Goal: Check status

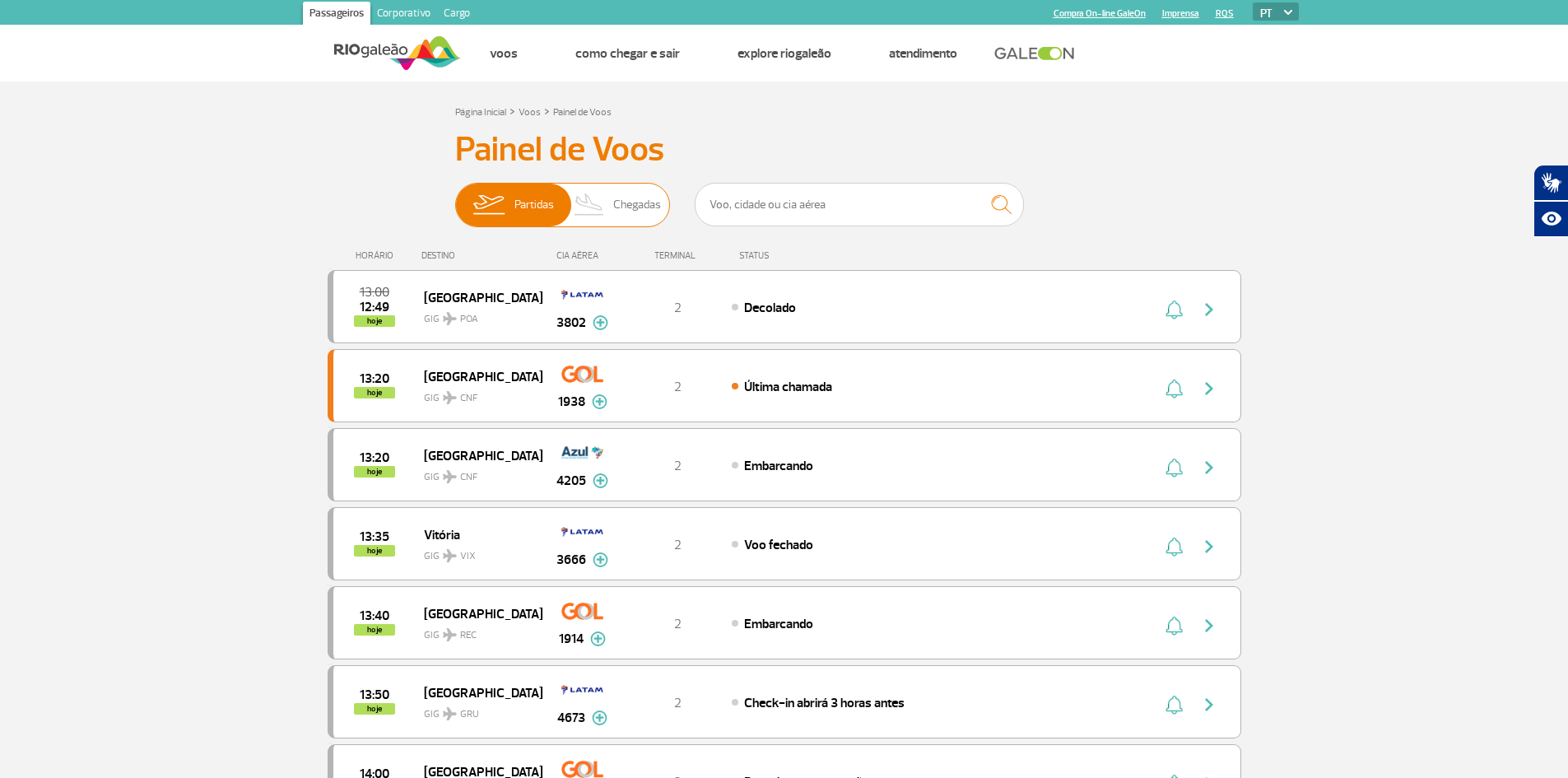
click at [616, 204] on span "Chegadas" at bounding box center [636, 205] width 48 height 43
click at [456, 196] on input "Partidas Chegadas" at bounding box center [456, 196] width 0 height 0
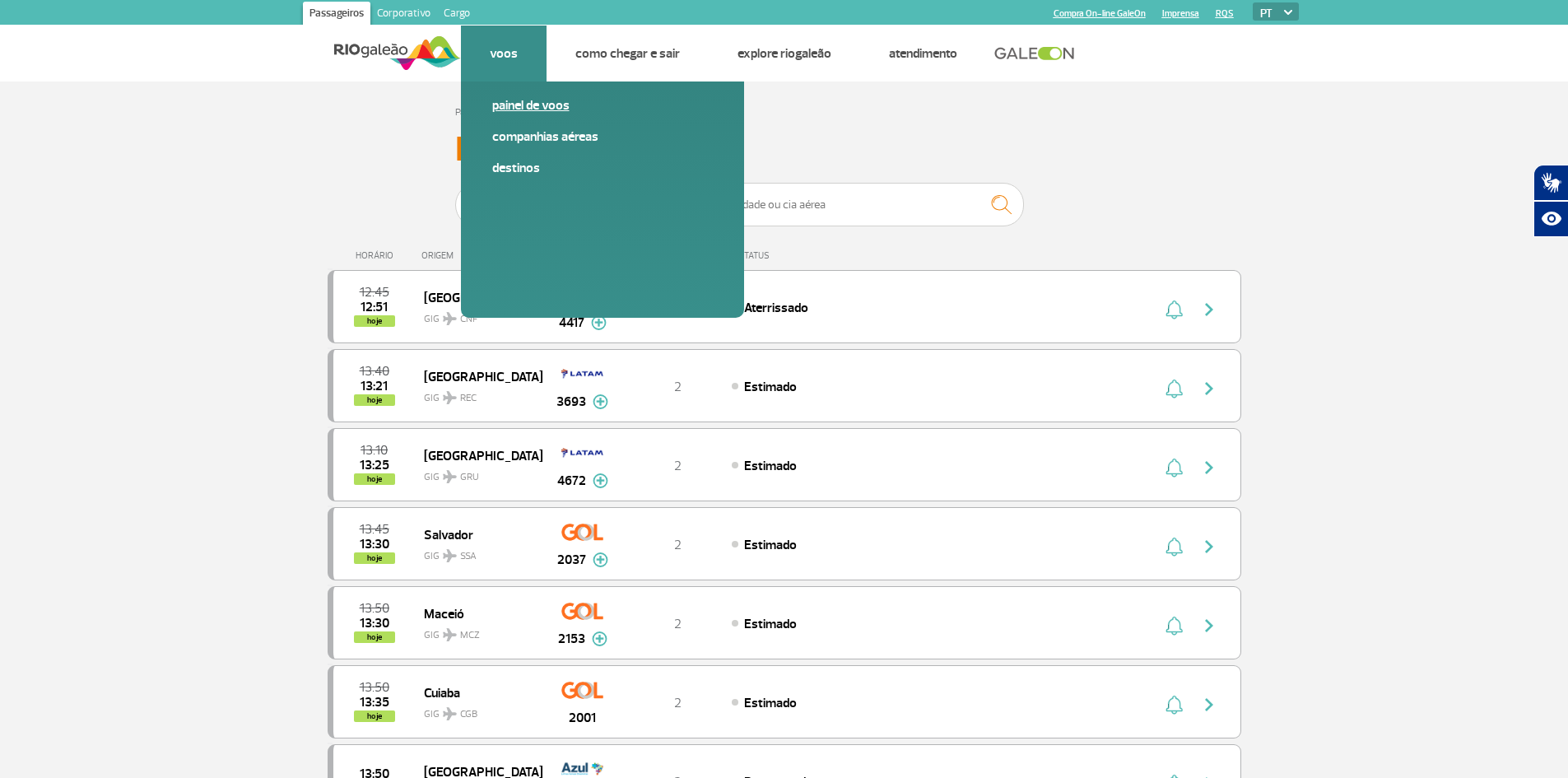
click at [529, 105] on link "Painel de voos" at bounding box center [602, 106] width 221 height 19
click at [526, 129] on link "Companhias Aéreas" at bounding box center [602, 137] width 221 height 19
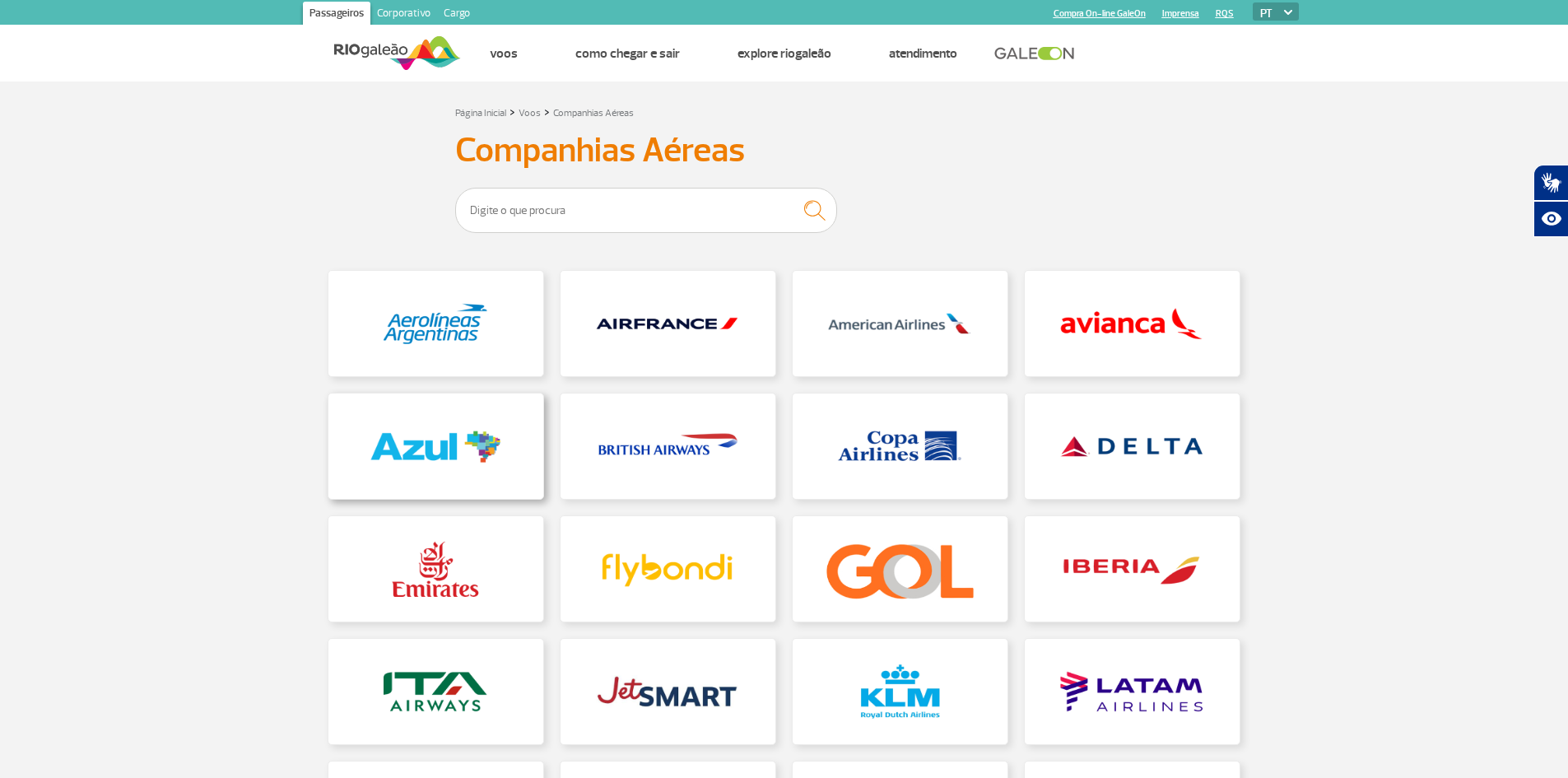
click at [389, 443] on link at bounding box center [436, 446] width 215 height 106
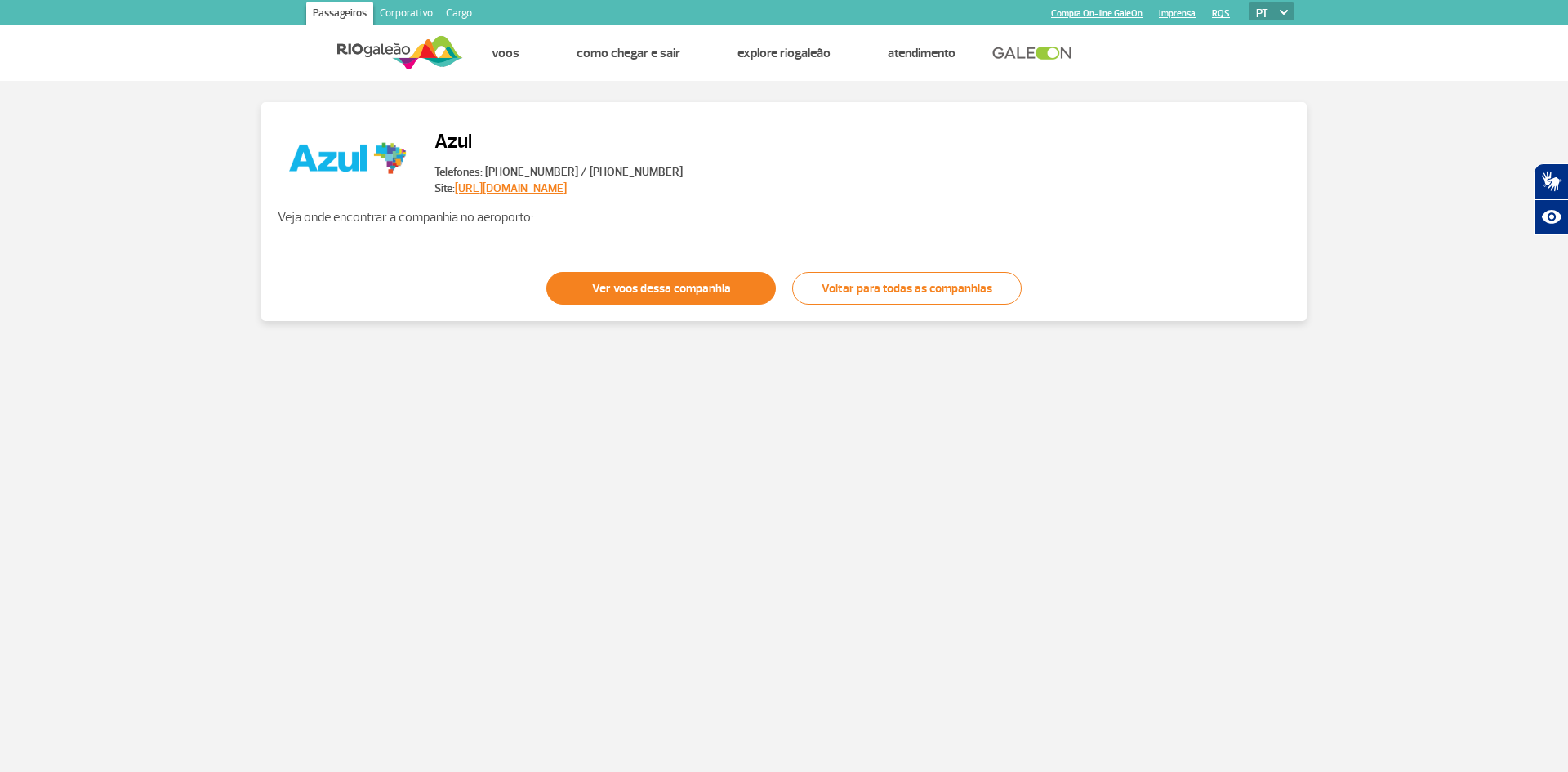
click at [670, 287] on link "Ver voos dessa companhia" at bounding box center [660, 288] width 230 height 33
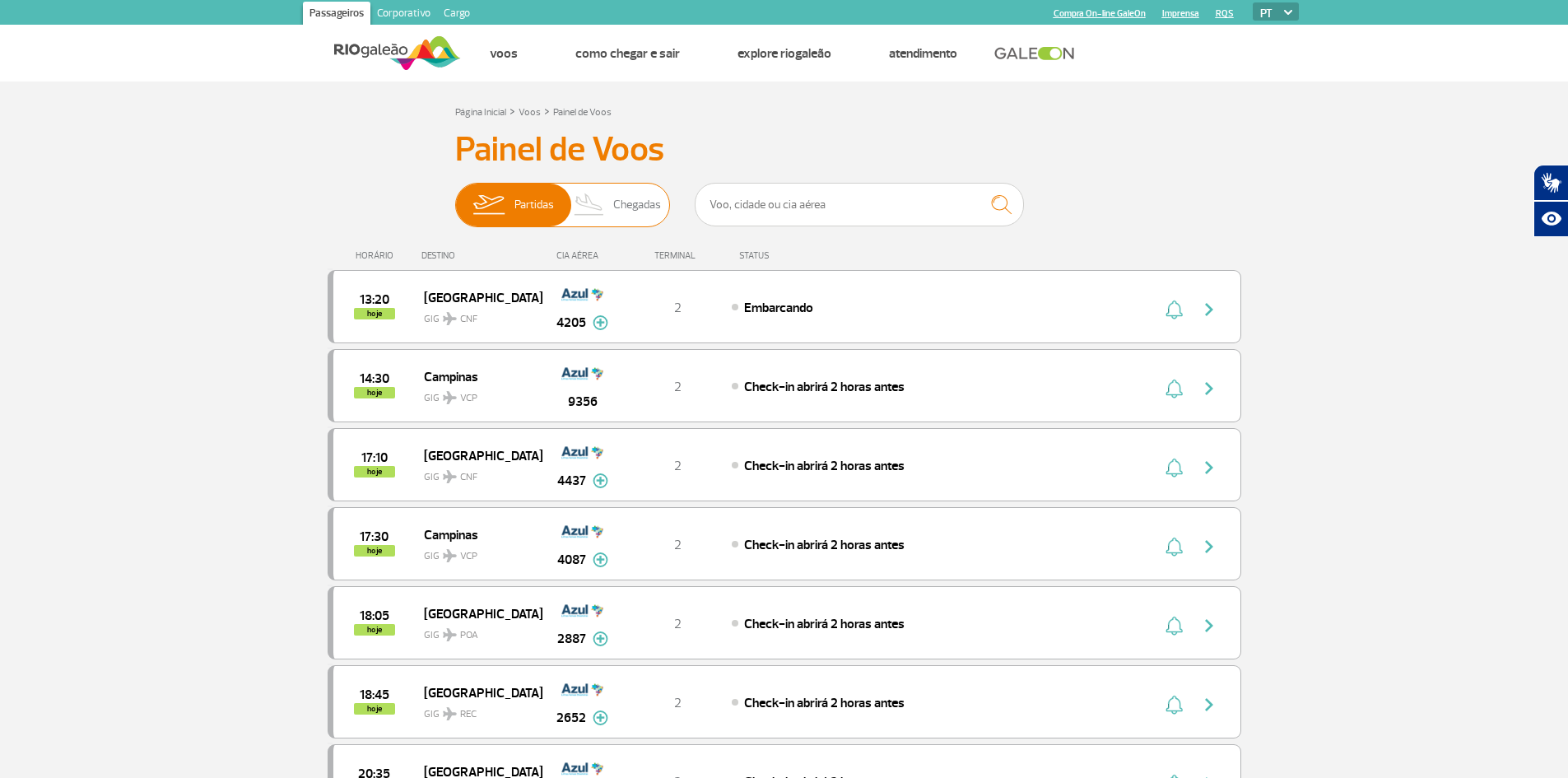
click at [599, 207] on img at bounding box center [589, 205] width 49 height 43
click at [456, 196] on input "Partidas Chegadas" at bounding box center [456, 196] width 0 height 0
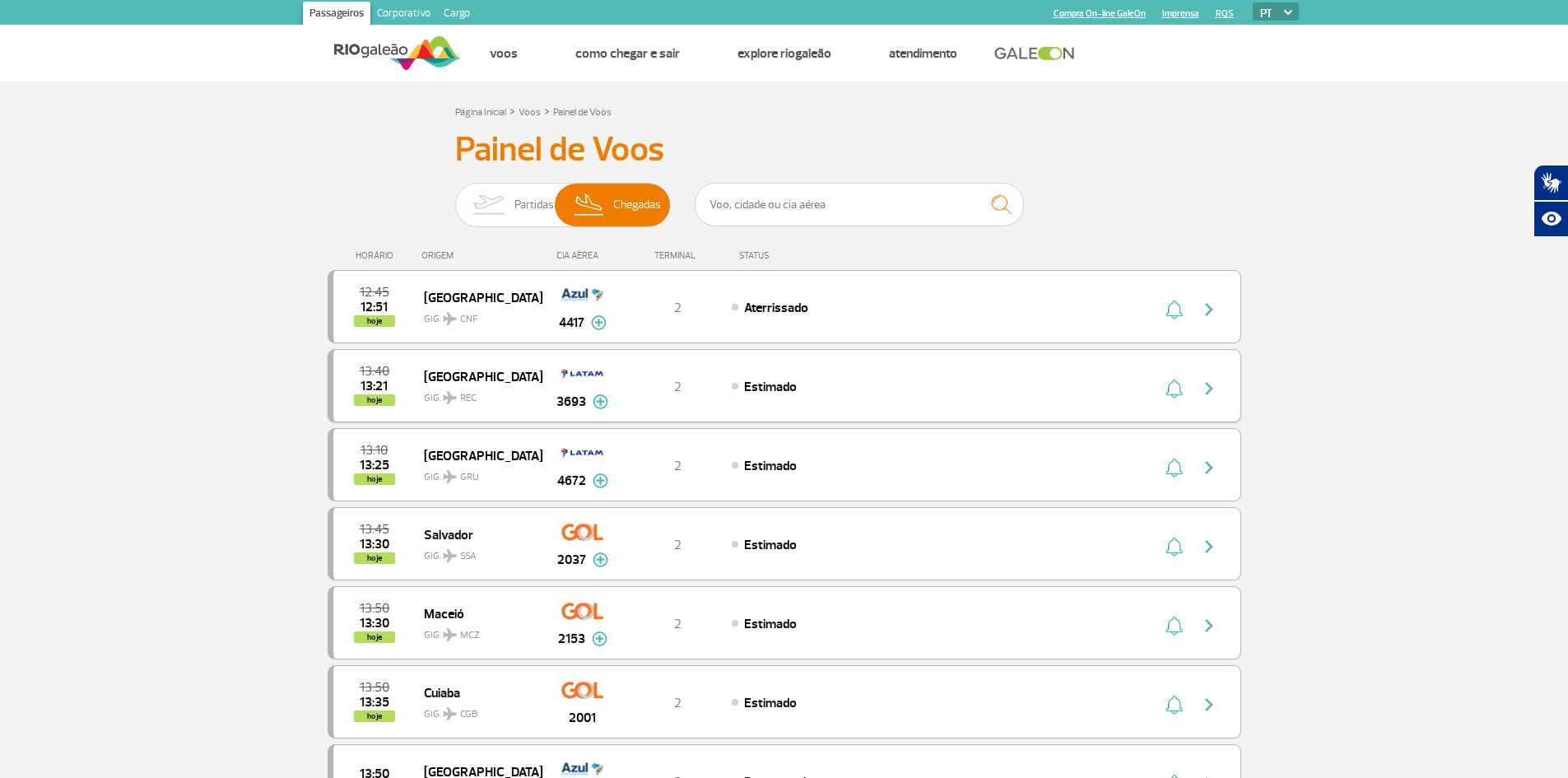
scroll to position [82, 0]
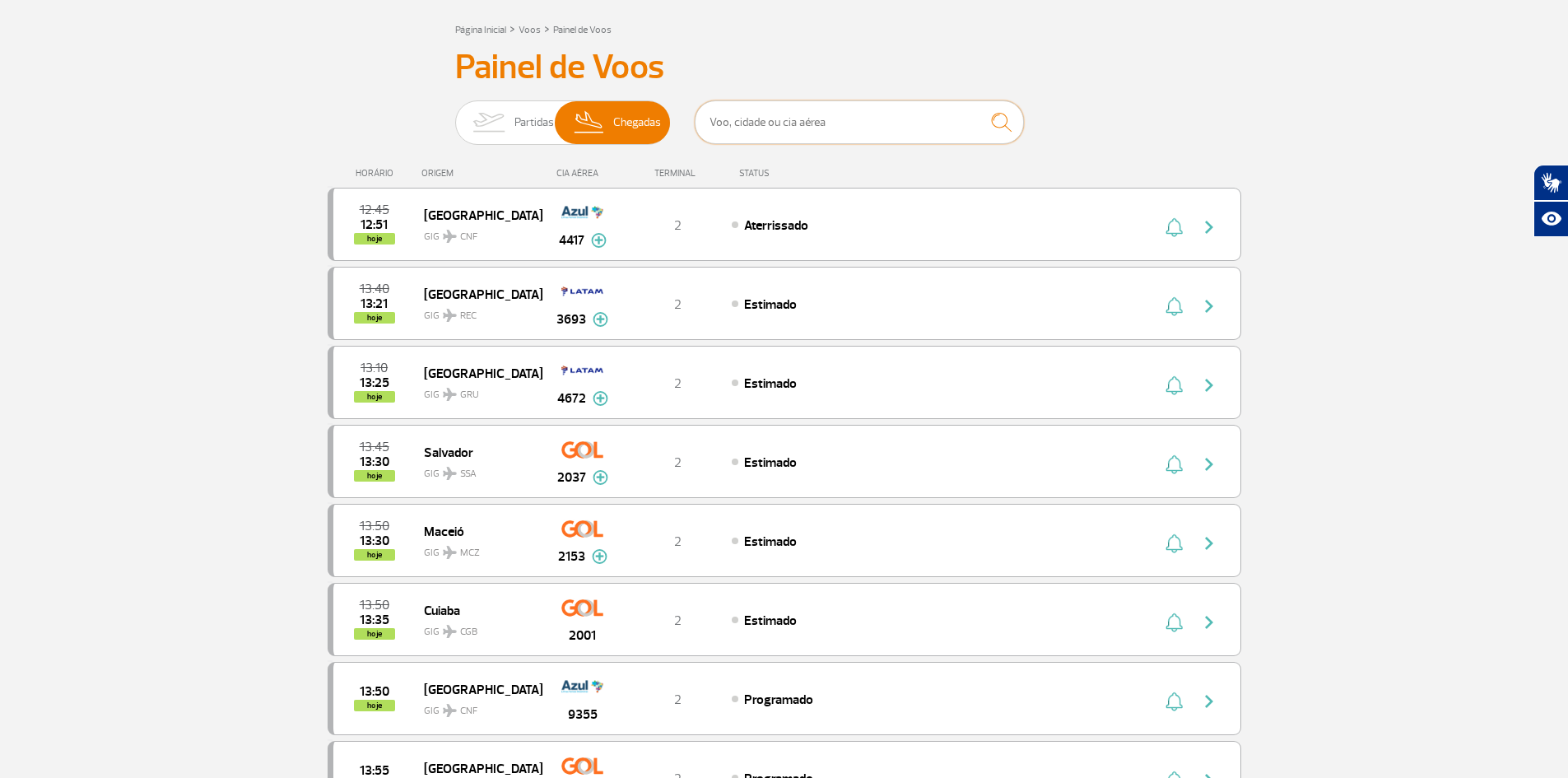
click at [753, 121] on input "text" at bounding box center [859, 122] width 329 height 44
paste input "2978"
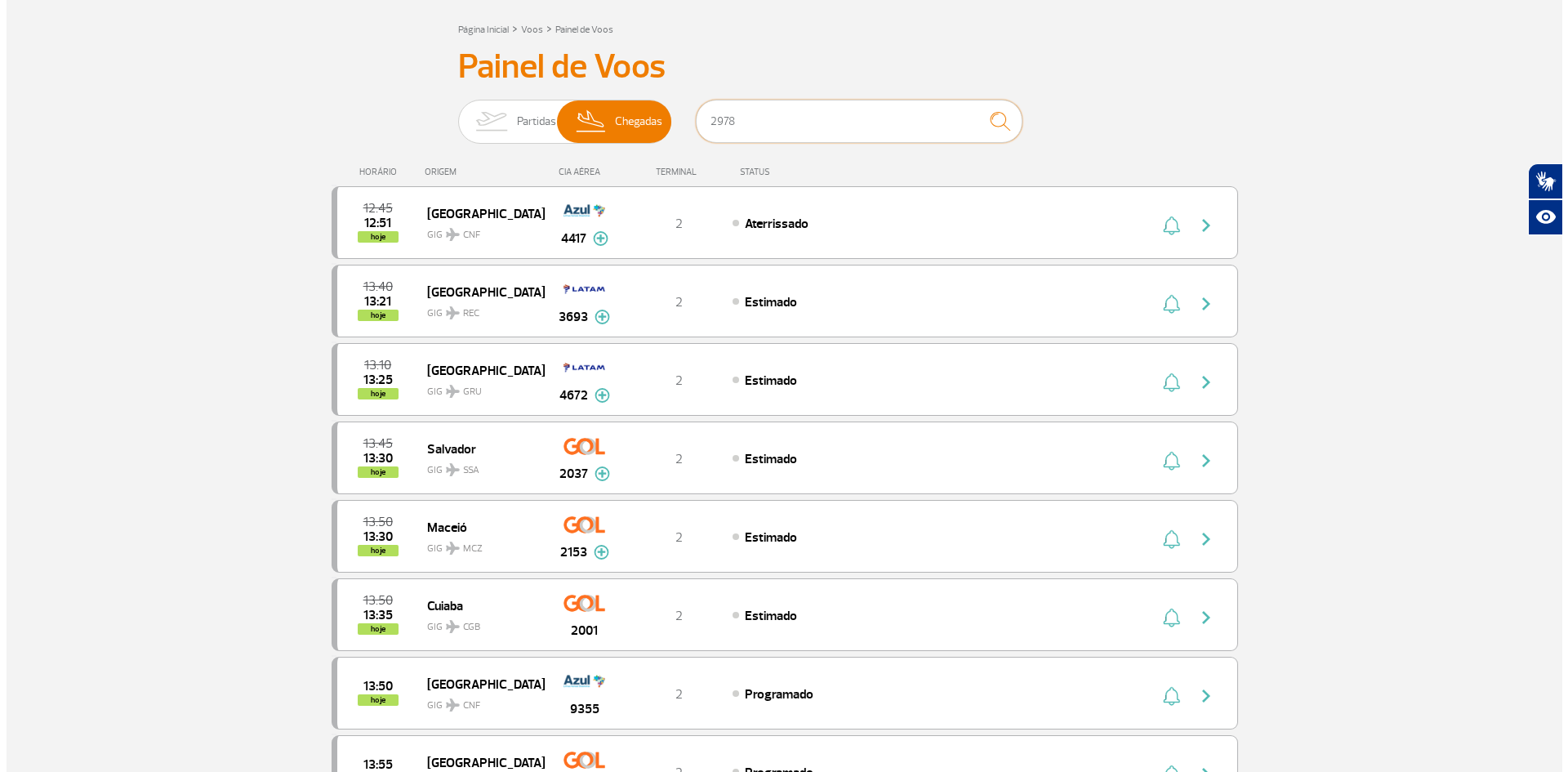
scroll to position [0, 0]
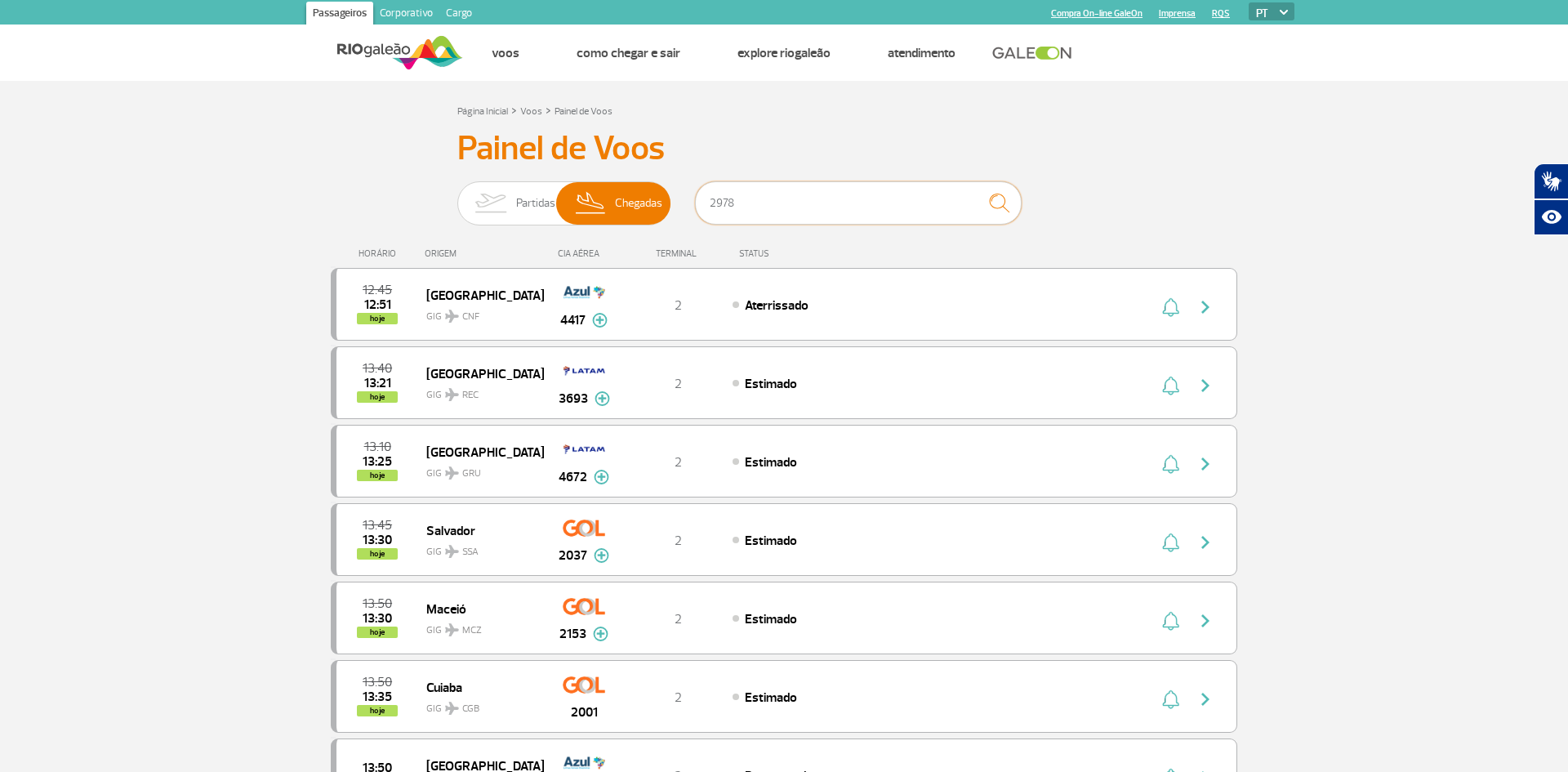
type input "2978"
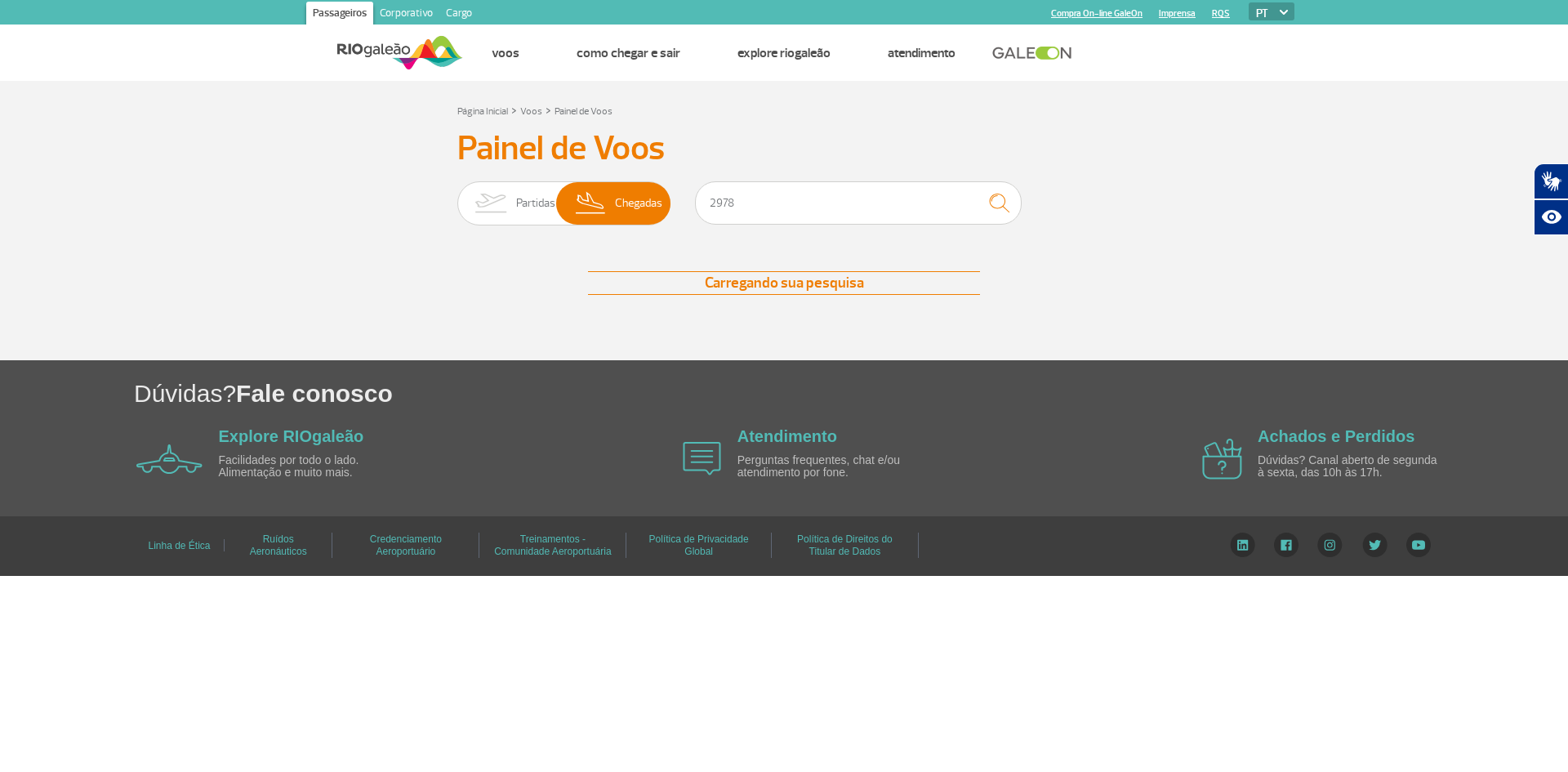
click at [988, 118] on div "Página Inicial > Voos > Painel de Voos" at bounding box center [784, 111] width 654 height 19
click at [807, 199] on input "2978" at bounding box center [857, 203] width 327 height 44
click at [994, 202] on img "submit" at bounding box center [999, 203] width 35 height 34
click at [1230, 275] on div "Nenhum voo encontrado" at bounding box center [784, 283] width 907 height 23
